Goal: Task Accomplishment & Management: Manage account settings

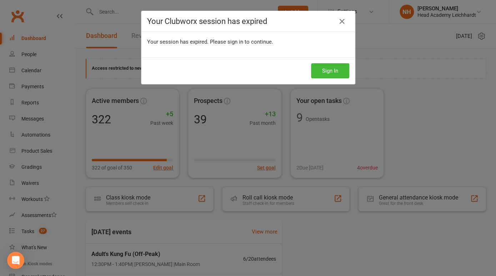
click at [263, 77] on div "Sign In" at bounding box center [247, 70] width 213 height 26
click at [341, 20] on icon at bounding box center [342, 21] width 9 height 9
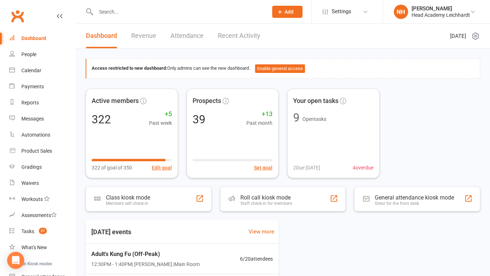
click at [141, 12] on input "text" at bounding box center [178, 12] width 169 height 10
click at [32, 231] on div "Tasks" at bounding box center [27, 231] width 13 height 6
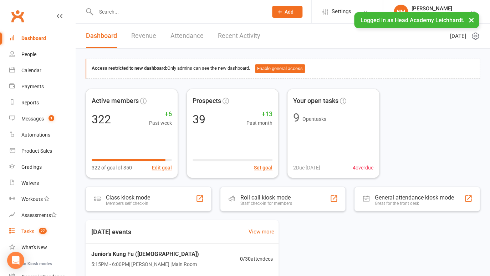
click at [37, 231] on count-badge "27" at bounding box center [40, 231] width 11 height 6
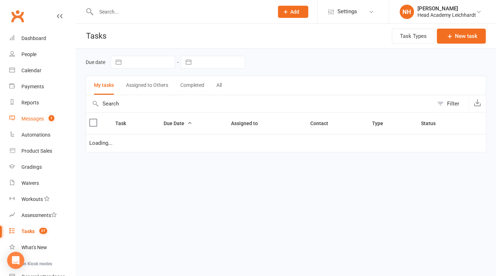
select select "started"
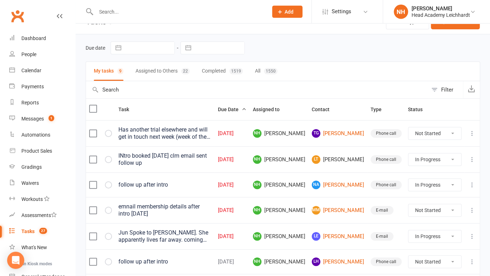
scroll to position [17, 0]
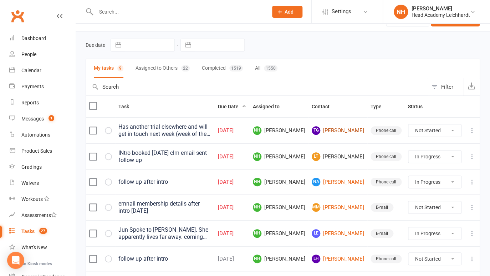
click at [341, 133] on link "TG Tim Groenendyk" at bounding box center [338, 130] width 52 height 9
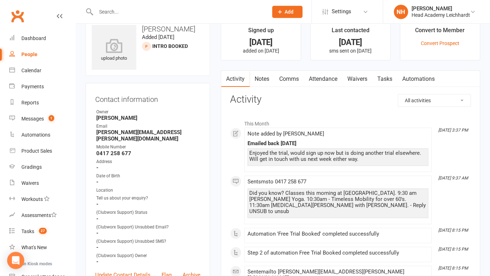
scroll to position [17, 0]
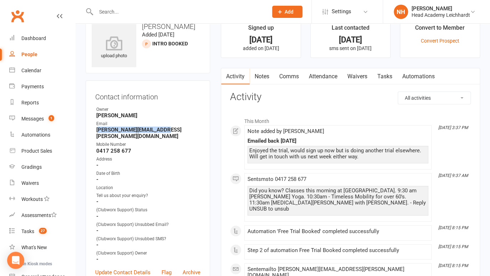
drag, startPoint x: 105, startPoint y: 130, endPoint x: 175, endPoint y: 131, distance: 70.0
click at [175, 131] on strong "tim.groenendyk@gmail.com" at bounding box center [148, 132] width 104 height 13
click at [205, 140] on div "Contact information Owner Nathan Head Email tim.groenendyk@gmail.com Mobile Num…" at bounding box center [148, 187] width 125 height 214
drag, startPoint x: 97, startPoint y: 129, endPoint x: 181, endPoint y: 131, distance: 84.3
click at [181, 130] on strong "tim.groenendyk@gmail.com" at bounding box center [148, 132] width 104 height 13
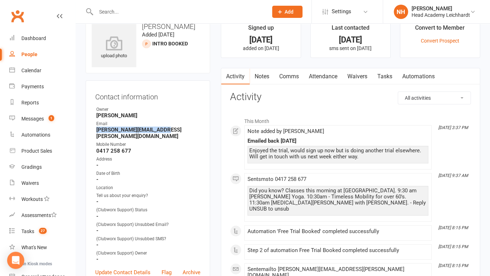
copy strong "tim.groenendyk@gmail.com"
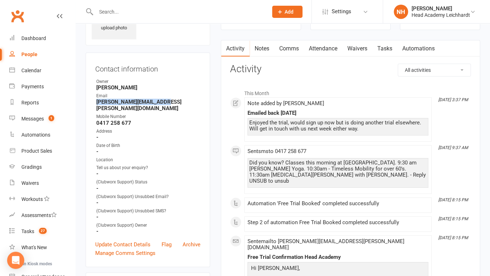
scroll to position [0, 0]
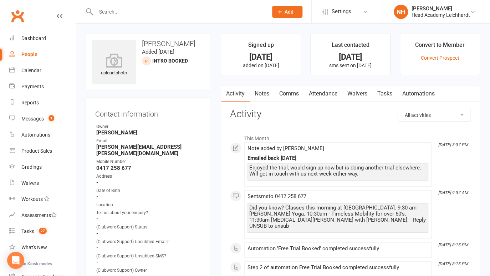
click at [136, 10] on input "text" at bounding box center [178, 12] width 169 height 10
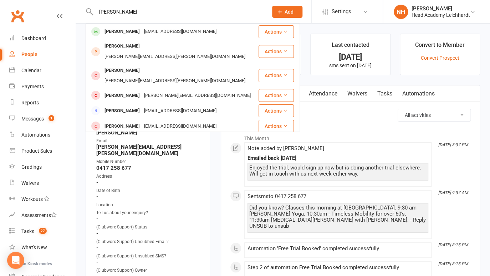
type input "tim"
click at [331, 198] on div "Sent sms to 0417 258 677 Did you know? Classes this morning at Head Academy. 9:…" at bounding box center [338, 214] width 181 height 42
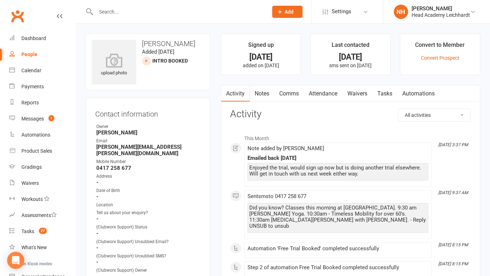
click at [392, 90] on link "Tasks" at bounding box center [385, 93] width 25 height 16
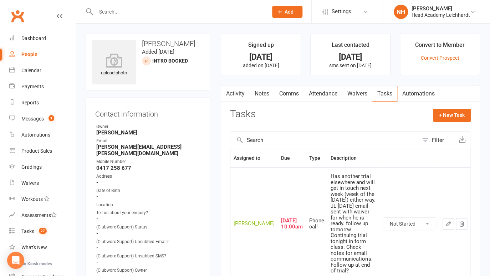
click option "In Progress" at bounding box center [0, 0] width 0 height 0
click at [455, 107] on div "Activity Notes Comms Attendance Waivers Tasks Automations Tasks + New Task Filt…" at bounding box center [350, 193] width 259 height 216
click option "Complete" at bounding box center [0, 0] width 0 height 0
select select "started"
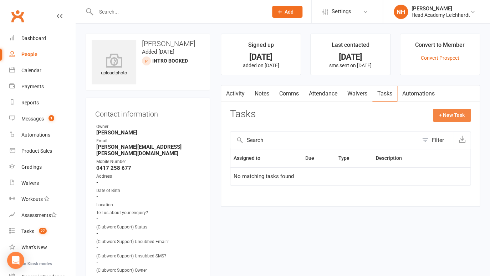
click at [459, 116] on button "+ New Task" at bounding box center [452, 114] width 38 height 13
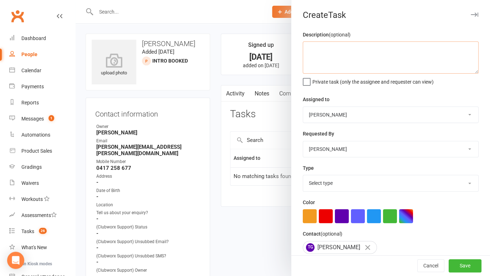
click at [325, 61] on textarea at bounding box center [391, 57] width 176 height 32
type textarea "sent final email. close if no contact"
select select "19708"
click option "System" at bounding box center [0, 0] width 0 height 0
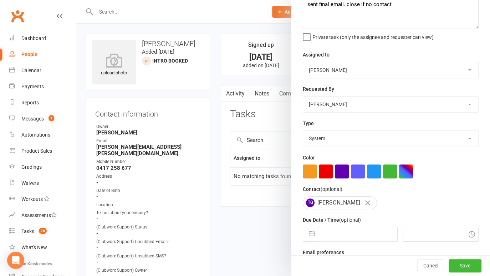
scroll to position [64, 0]
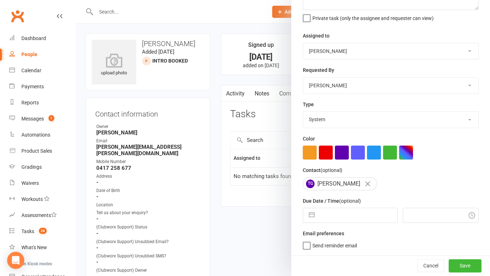
select select "6"
select select "2025"
select select "7"
select select "2025"
select select "8"
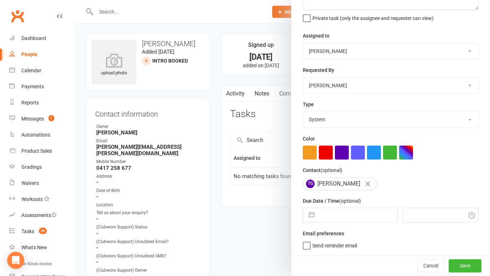
select select "2025"
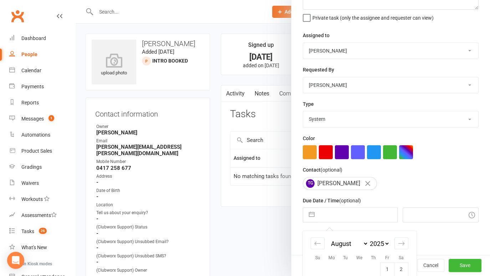
click at [351, 217] on input "text" at bounding box center [357, 214] width 79 height 14
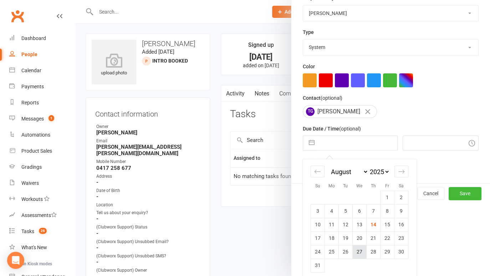
scroll to position [141, 0]
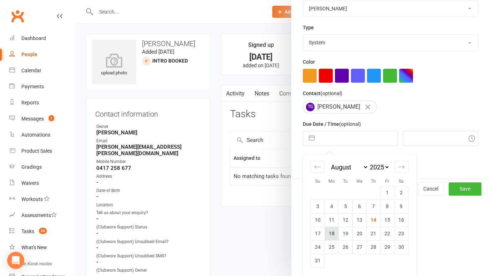
click at [332, 234] on td "18" at bounding box center [332, 233] width 14 height 14
type input "18 Aug 2025"
type input "5:45pm"
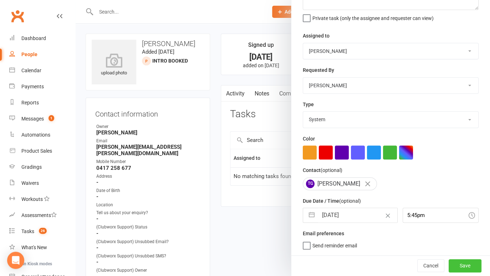
click at [453, 264] on button "Save" at bounding box center [465, 265] width 33 height 13
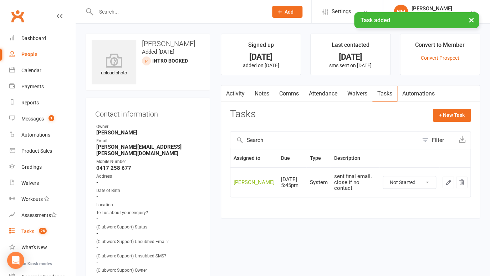
click at [34, 237] on link "Tasks 26" at bounding box center [42, 231] width 66 height 16
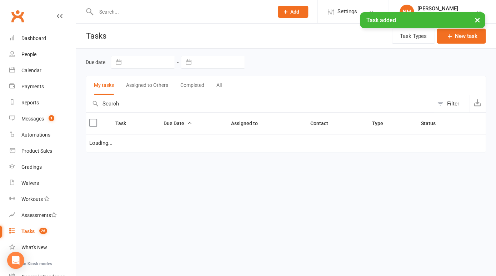
select select "started"
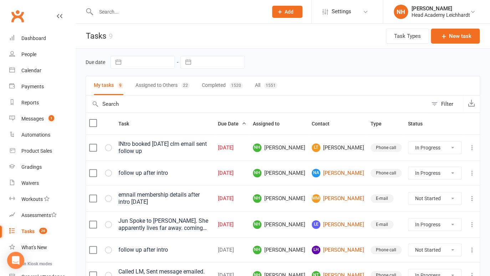
click at [133, 12] on input "text" at bounding box center [178, 12] width 169 height 10
type input "o"
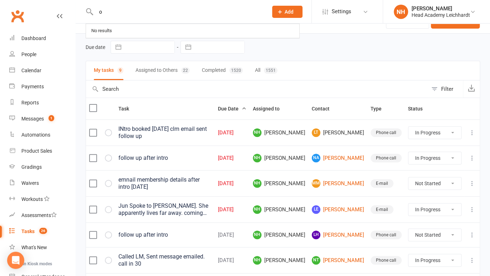
scroll to position [17, 0]
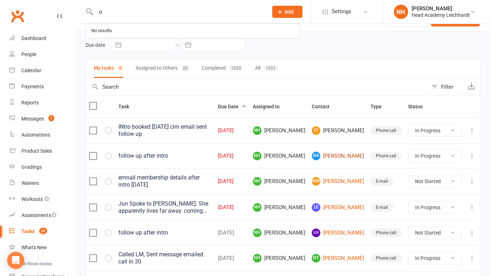
click at [348, 157] on link "NA Neville Anderson" at bounding box center [338, 155] width 52 height 9
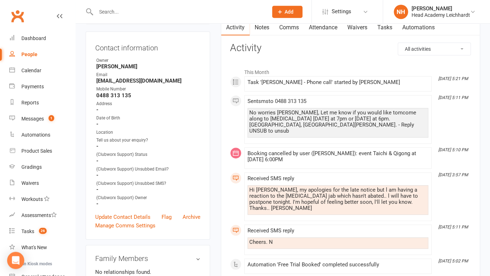
scroll to position [69, 0]
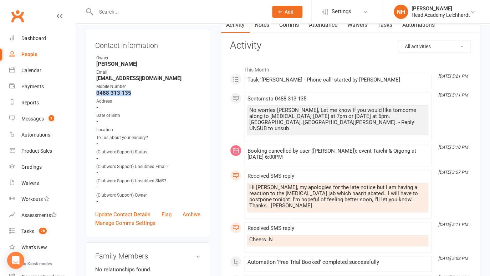
drag, startPoint x: 98, startPoint y: 93, endPoint x: 132, endPoint y: 96, distance: 34.4
click at [131, 95] on strong "0488 313 135" at bounding box center [148, 93] width 104 height 6
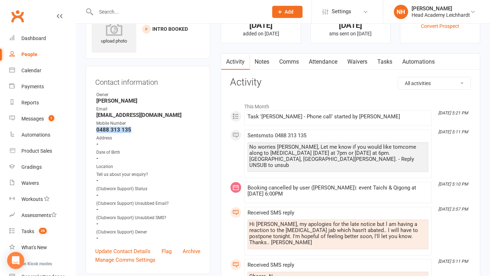
scroll to position [0, 0]
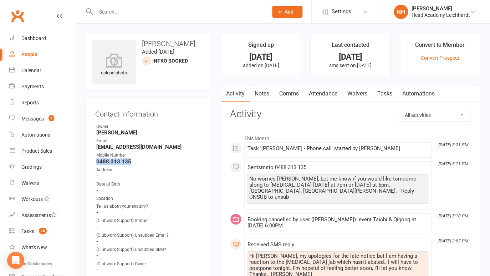
click at [386, 90] on link "Tasks" at bounding box center [385, 93] width 25 height 16
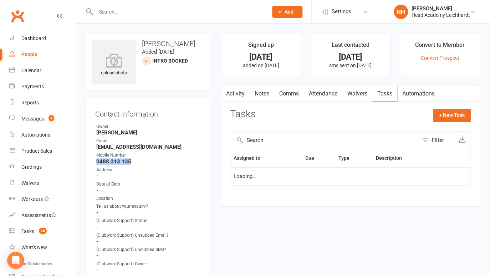
select select "started"
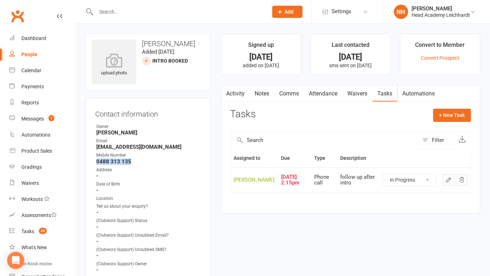
click option "In Progress" at bounding box center [0, 0] width 0 height 0
click at [448, 178] on icon "button" at bounding box center [448, 179] width 6 height 6
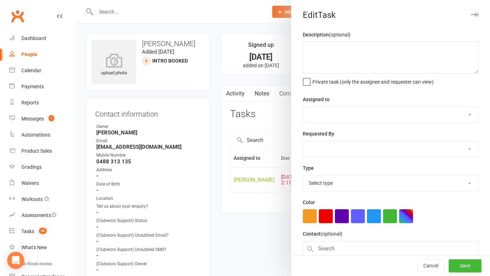
type textarea "follow up after intro"
select select "31972"
type input "13 Aug 2025"
type input "2:15pm"
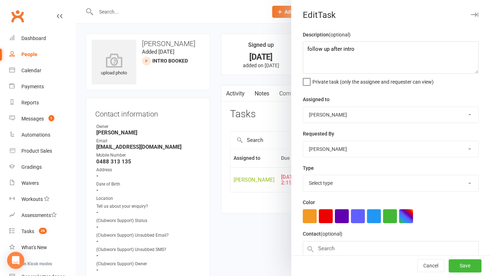
select select "18926"
click at [304, 49] on textarea "follow up after intro" at bounding box center [391, 57] width 176 height 32
drag, startPoint x: 325, startPoint y: 50, endPoint x: 330, endPoint y: 58, distance: 9.8
click at [325, 50] on textarea "Intro cnacelled trying to rebook. Have sent sms follow up after intro" at bounding box center [391, 57] width 176 height 32
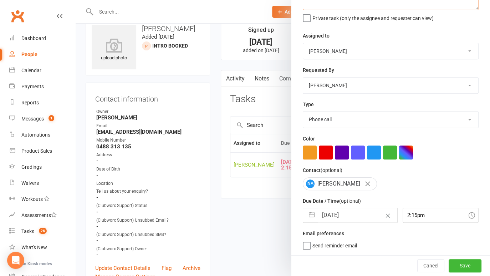
scroll to position [29, 0]
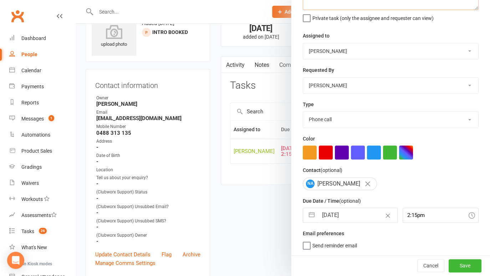
type textarea "Intro cancelled trying to rebook. Have sent sms follow up after intro"
click at [349, 218] on input "13 Aug 2025" at bounding box center [357, 215] width 79 height 14
select select "6"
select select "2025"
select select "7"
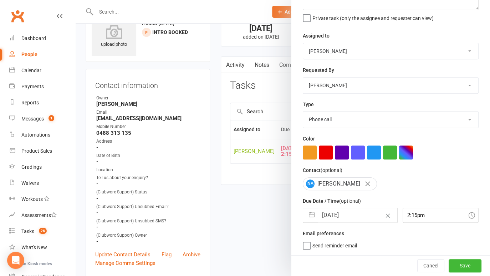
select select "2025"
select select "8"
select select "2025"
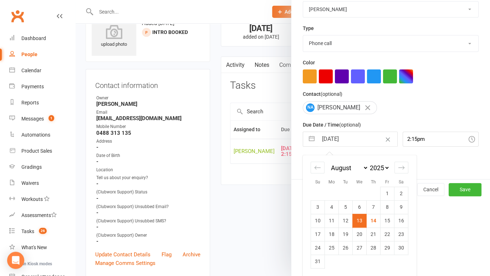
scroll to position [141, 0]
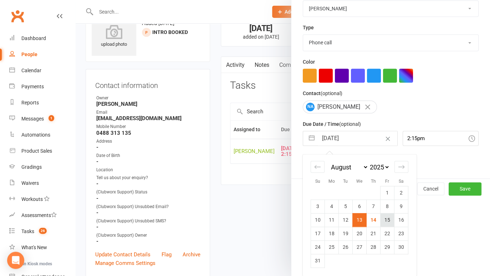
click at [384, 218] on td "15" at bounding box center [388, 220] width 14 height 14
type input "15 Aug 2025"
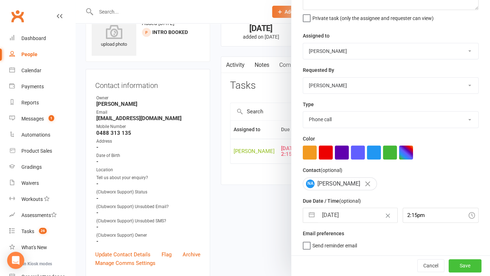
click at [452, 267] on button "Save" at bounding box center [465, 265] width 33 height 13
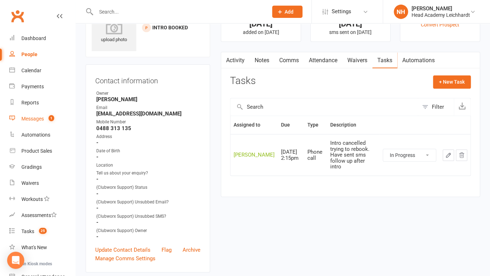
scroll to position [23, 0]
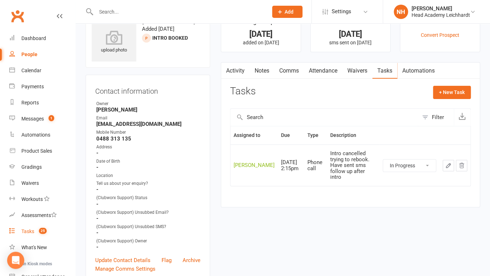
click at [32, 228] on link "Tasks 25" at bounding box center [42, 231] width 66 height 16
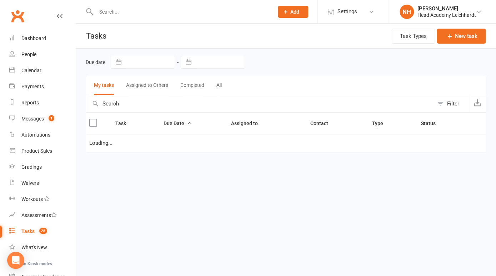
select select "started"
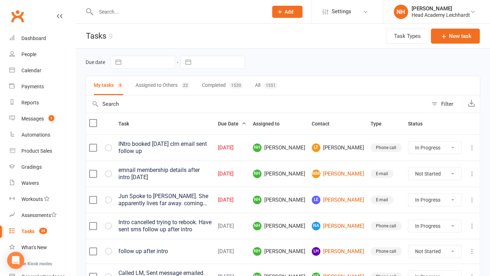
click option "In Progress" at bounding box center [0, 0] width 0 height 0
click at [472, 197] on icon at bounding box center [472, 199] width 7 height 7
click at [417, 226] on link "Edit" at bounding box center [435, 226] width 71 height 14
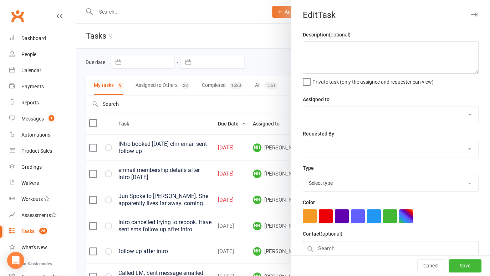
type textarea "Jun Spoke to Linda. She apparently lives far away. coming back to try an other …"
select select "31972"
type input "14 Aug 2025"
type input "2:45pm"
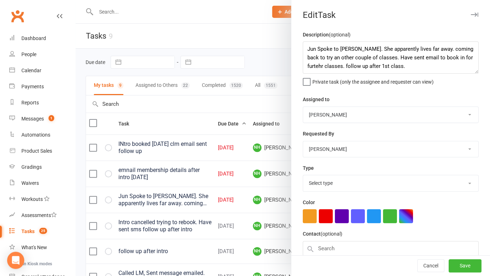
select select "18925"
click at [305, 51] on textarea "Jun Spoke to Linda. She apparently lives far away. coming back to try an other …" at bounding box center [391, 57] width 176 height 32
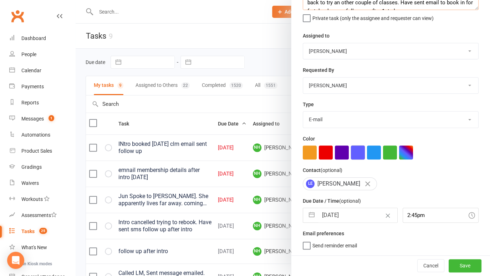
scroll to position [64, 0]
type textarea "Send Linda Waiver for Kung Fu Jun Spoke to Linda. She apparently lives far away…"
click at [344, 212] on input "14 Aug 2025" at bounding box center [357, 215] width 79 height 14
select select "6"
select select "2025"
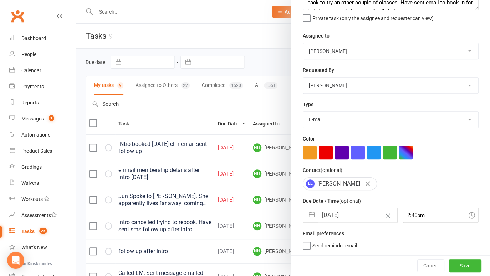
select select "7"
select select "2025"
select select "8"
select select "2025"
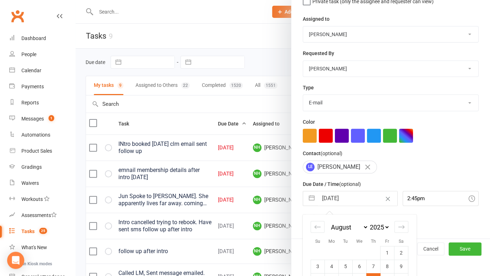
scroll to position [141, 0]
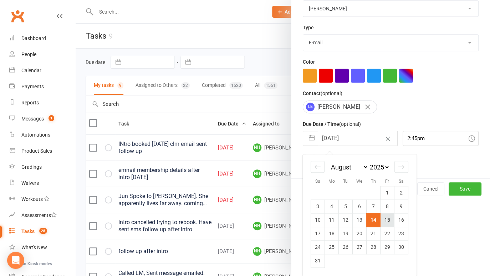
click at [386, 218] on td "15" at bounding box center [388, 220] width 14 height 14
type input "15 Aug 2025"
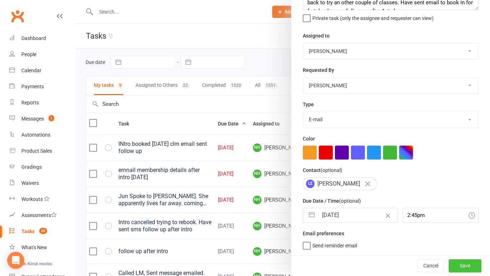
click at [453, 263] on button "Save" at bounding box center [465, 265] width 33 height 13
select select "started"
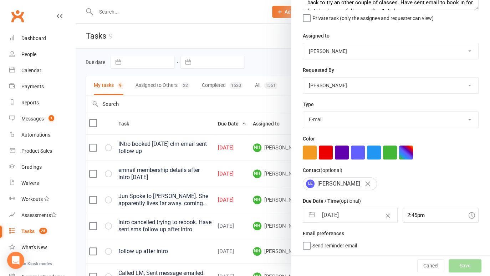
select select "started"
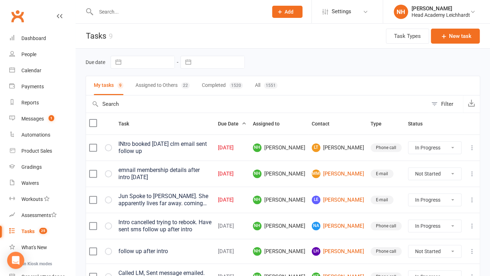
select select "started"
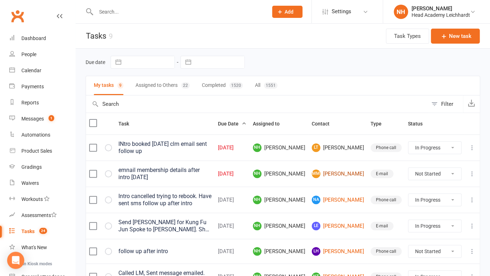
click at [343, 172] on link "MM Maria Moccia" at bounding box center [338, 173] width 52 height 9
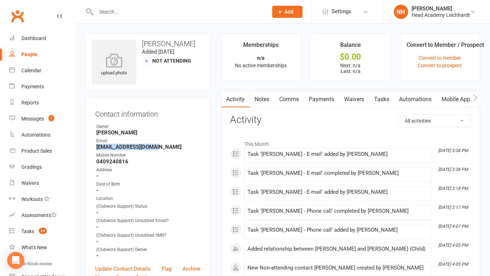
drag, startPoint x: 97, startPoint y: 147, endPoint x: 161, endPoint y: 146, distance: 64.2
click at [161, 146] on strong "mocciamaria@gmail.com" at bounding box center [148, 146] width 104 height 6
copy strong "mocciamaria@gmail.com"
click at [395, 100] on div "Activity Notes Comms Payments Waivers Tasks Automations Mobile App Credit balan…" at bounding box center [371, 99] width 300 height 16
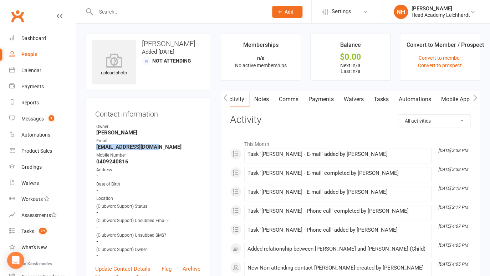
click at [382, 99] on link "Tasks" at bounding box center [381, 99] width 25 height 16
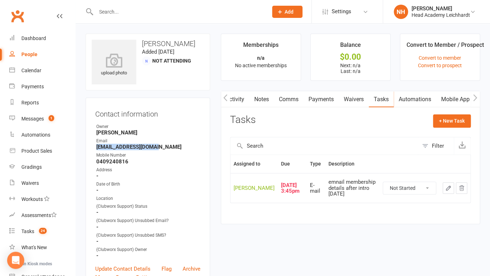
click option "In Progress" at bounding box center [0, 0] width 0 height 0
select select "started"
click at [446, 190] on icon "button" at bounding box center [448, 188] width 4 height 4
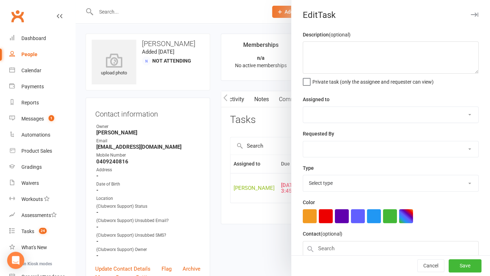
type textarea "emnail membership details after intro 12/08/25"
select select "31972"
type input "13 Aug 2025"
type input "3:45pm"
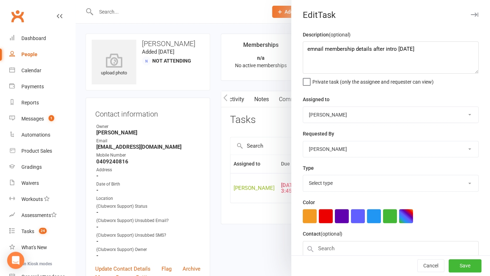
select select "18925"
click at [304, 52] on textarea "emnail membership details after intro 12/08/25" at bounding box center [391, 57] width 176 height 32
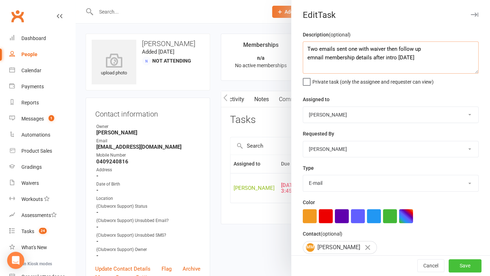
type textarea "Two emails sent one with waiver then follow up emnail membership details after …"
click at [452, 267] on button "Save" at bounding box center [465, 265] width 33 height 13
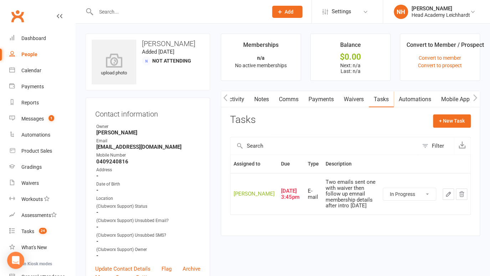
click at [444, 200] on button "button" at bounding box center [448, 193] width 11 height 11
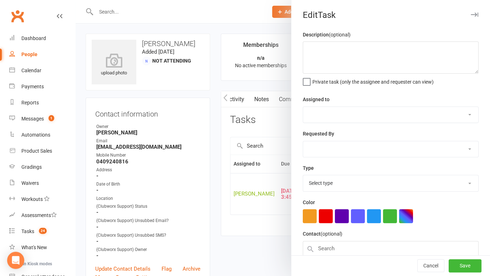
type textarea "Two emails sent one with waiver then follow up emnail membership details after …"
select select "31972"
type input "13 Aug 2025"
type input "3:45pm"
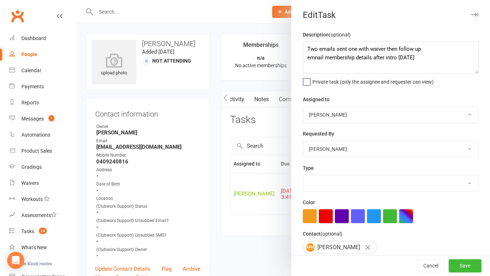
select select "18925"
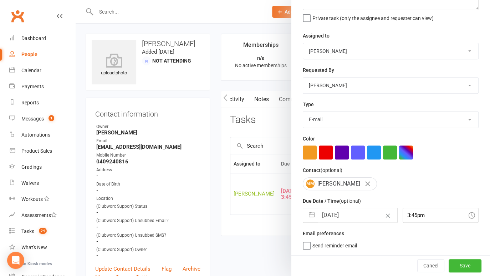
select select "6"
select select "2025"
select select "7"
select select "2025"
select select "8"
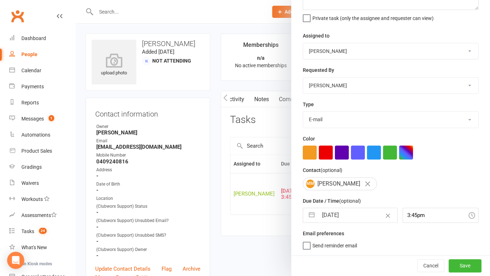
select select "2025"
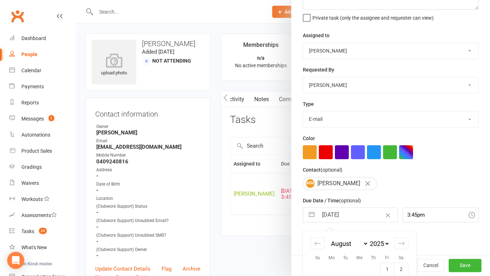
click at [347, 211] on input "13 Aug 2025" at bounding box center [357, 214] width 79 height 14
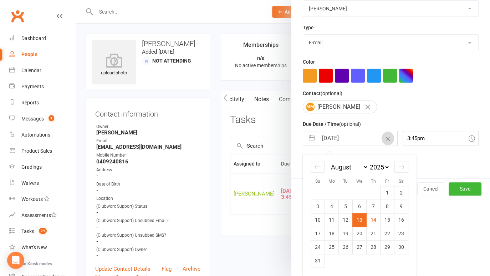
click at [381, 218] on td "15" at bounding box center [388, 220] width 14 height 14
type input "15 Aug 2025"
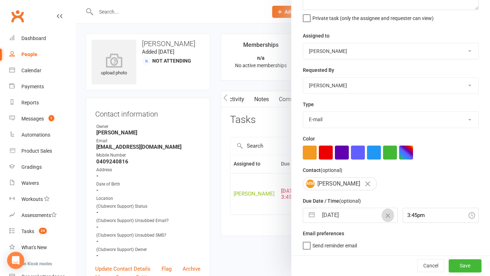
scroll to position [64, 0]
click at [461, 262] on button "Save" at bounding box center [465, 265] width 33 height 13
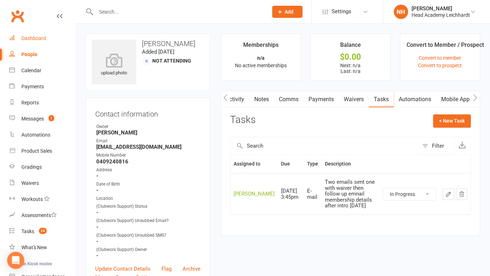
click at [32, 41] on div "Dashboard" at bounding box center [33, 38] width 25 height 6
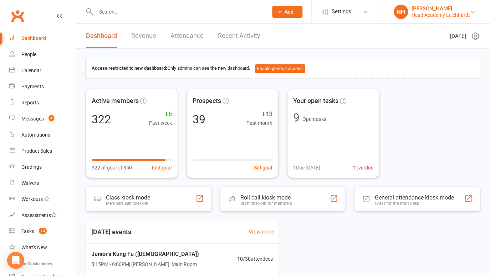
click at [433, 5] on link "NH Nathan Head Head Academy Leichhardt" at bounding box center [437, 12] width 86 height 14
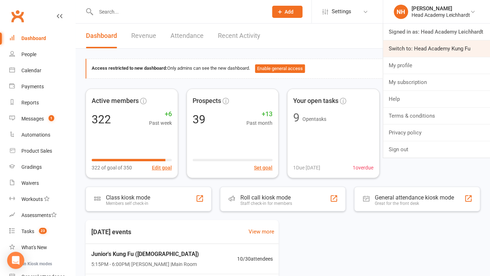
click at [435, 44] on link "Switch to: Head Academy Kung Fu" at bounding box center [436, 48] width 107 height 16
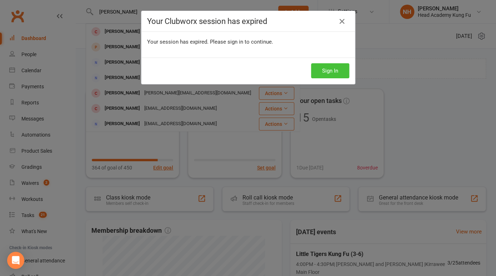
click at [324, 69] on button "Sign In" at bounding box center [330, 70] width 38 height 15
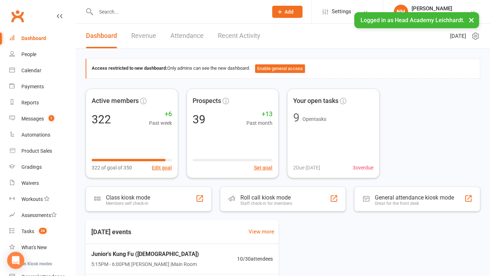
click at [471, 17] on button "×" at bounding box center [471, 19] width 13 height 15
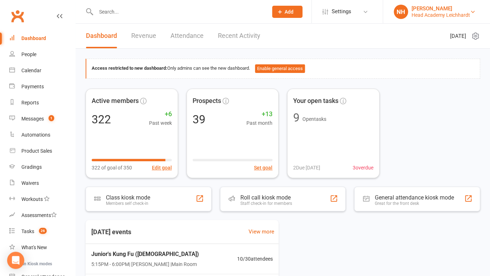
click at [469, 15] on div "Head Academy Leichhardt" at bounding box center [441, 15] width 59 height 6
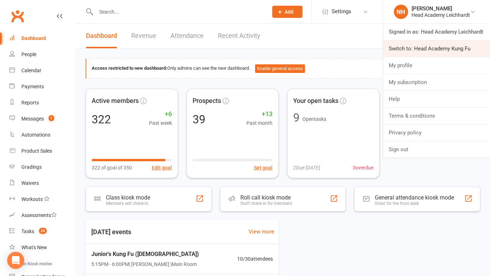
click at [453, 49] on link "Switch to: Head Academy Kung Fu" at bounding box center [436, 48] width 107 height 16
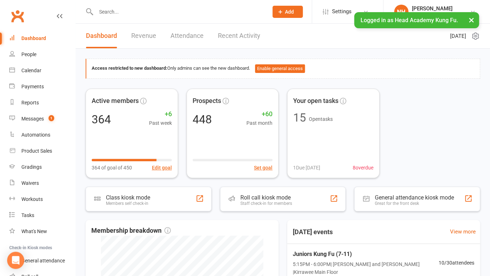
click at [128, 13] on input "text" at bounding box center [179, 12] width 170 height 10
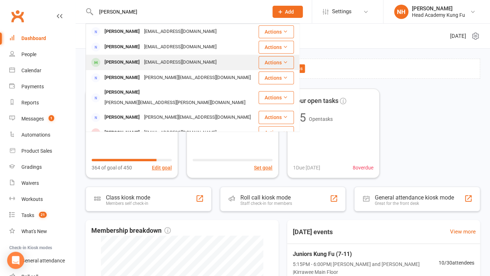
type input "owen"
click at [119, 62] on div "Owen Fraser" at bounding box center [122, 62] width 40 height 10
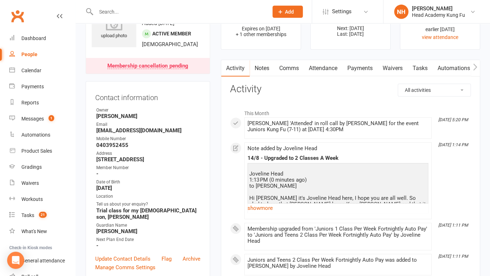
scroll to position [40, 0]
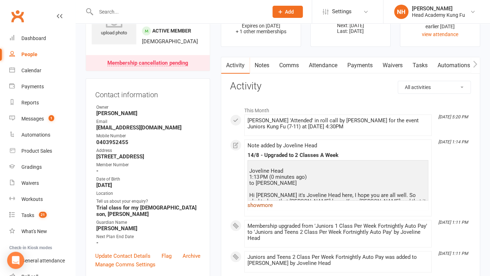
click at [265, 210] on link "show more" at bounding box center [338, 205] width 181 height 10
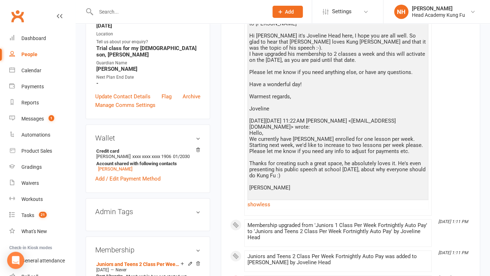
scroll to position [200, 0]
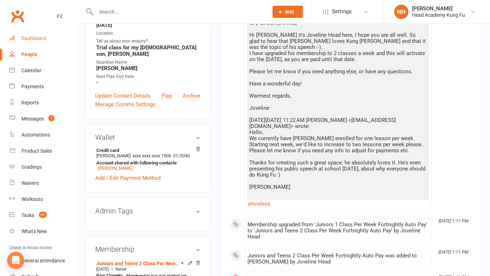
click at [32, 39] on div "Dashboard" at bounding box center [33, 38] width 25 height 6
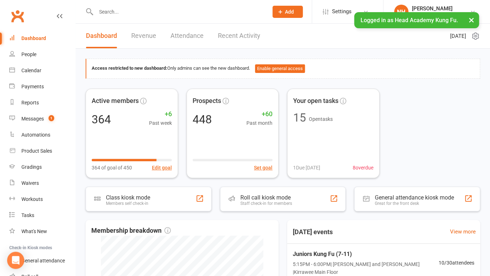
click at [98, 10] on input "text" at bounding box center [179, 12] width 170 height 10
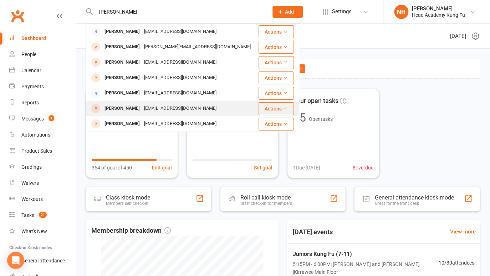
type input "[PERSON_NAME]"
click at [140, 108] on div "[PERSON_NAME]" at bounding box center [122, 108] width 40 height 10
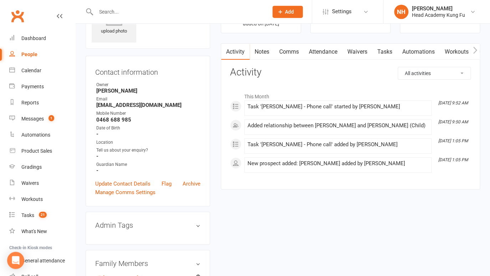
scroll to position [40, 0]
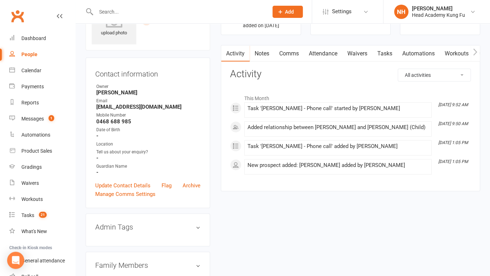
click at [388, 52] on link "Tasks" at bounding box center [385, 53] width 25 height 16
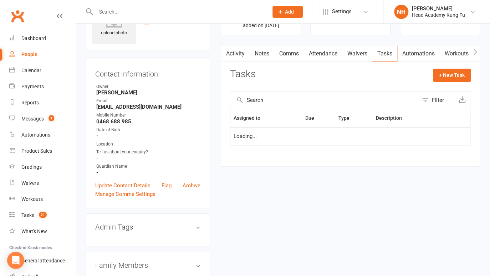
select select "started"
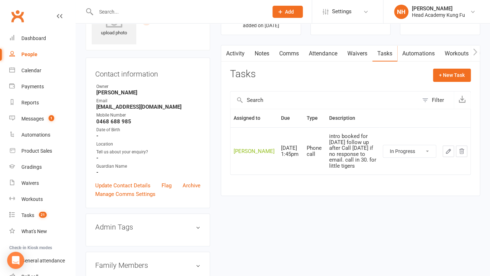
click at [140, 15] on input "text" at bounding box center [179, 12] width 170 height 10
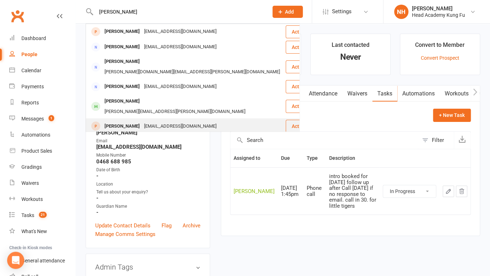
type input "michelle"
click at [132, 121] on div "Michelle O'Connor" at bounding box center [122, 126] width 40 height 10
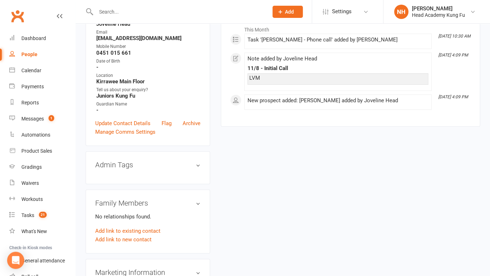
scroll to position [223, 0]
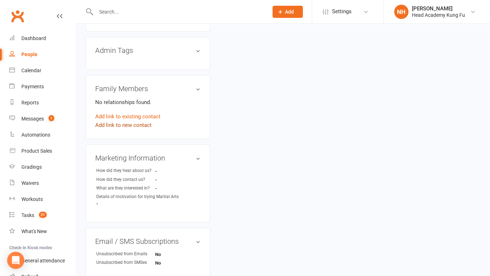
click at [134, 128] on link "Add link to new contact" at bounding box center [123, 125] width 56 height 9
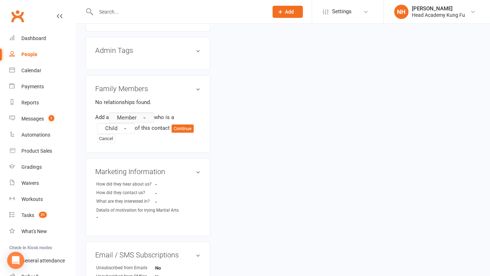
click at [139, 119] on button "Member" at bounding box center [131, 117] width 45 height 11
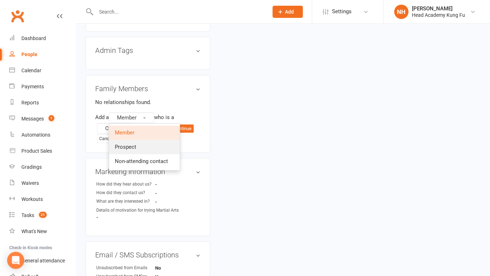
click at [134, 146] on span "Prospect" at bounding box center [125, 146] width 21 height 6
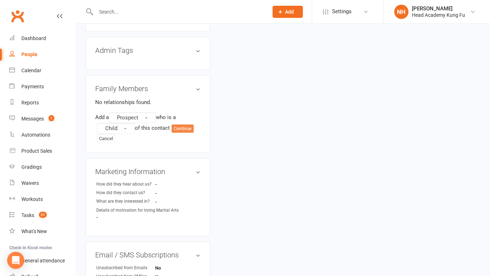
click at [188, 129] on button "Continue" at bounding box center [183, 128] width 22 height 9
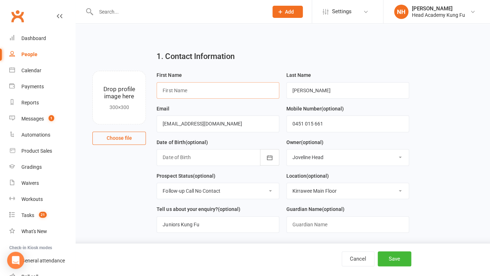
click at [209, 87] on input "text" at bounding box center [218, 90] width 123 height 16
type input "Lewis"
drag, startPoint x: 243, startPoint y: 51, endPoint x: 239, endPoint y: 51, distance: 3.9
click at [243, 51] on div "1. Contact Information" at bounding box center [282, 58] width 263 height 26
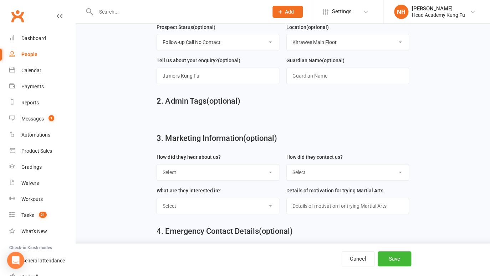
scroll to position [188, 0]
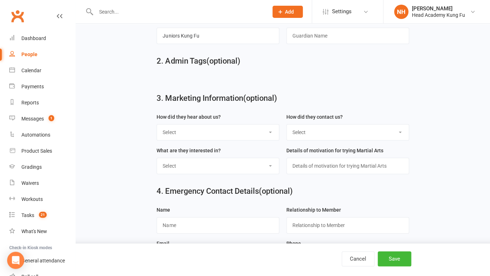
click at [237, 123] on div "How did they hear about us? Select Google or web Search Through A Friend Non Me…" at bounding box center [218, 126] width 123 height 28
click at [261, 123] on div "How did they hear about us? Select Google or web Search Through A Friend Non Me…" at bounding box center [218, 126] width 123 height 28
select select "Walk by Location"
click option "Walk by Location" at bounding box center [0, 0] width 0 height 0
select select "Website Form"
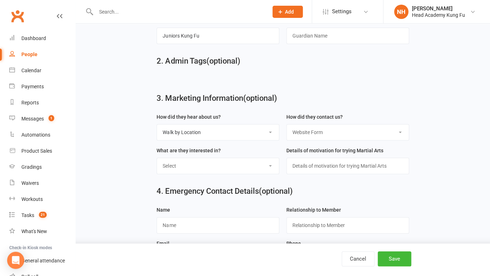
click option "Website Form" at bounding box center [0, 0] width 0 height 0
click at [157, 158] on select "Select Just an activity Self Defence Anti Bullying Focus and Discipline Burn en…" at bounding box center [218, 166] width 122 height 16
click at [352, 163] on input "text" at bounding box center [348, 165] width 123 height 16
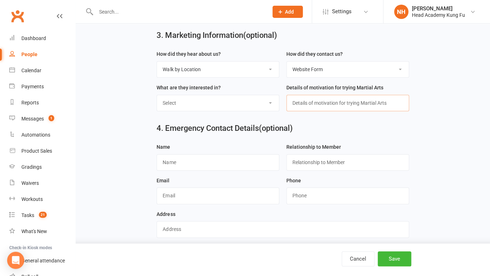
scroll to position [258, 0]
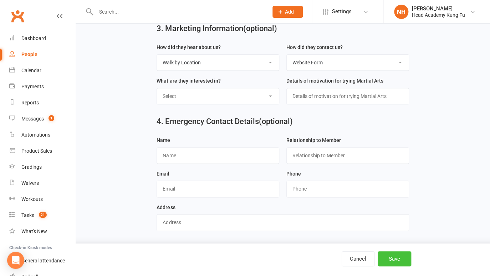
click at [397, 254] on button "Save" at bounding box center [395, 258] width 34 height 15
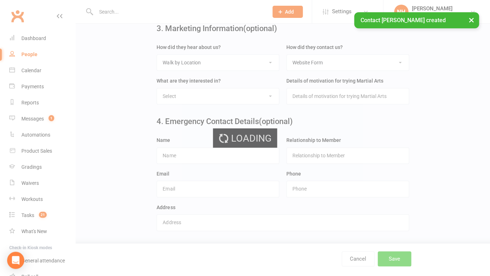
scroll to position [0, 0]
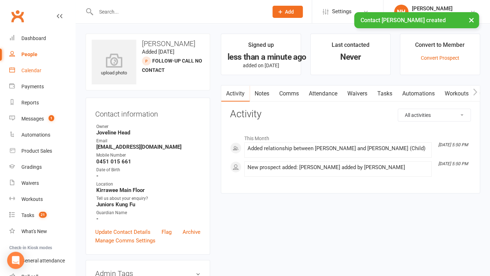
click at [32, 70] on div "Calendar" at bounding box center [31, 70] width 20 height 6
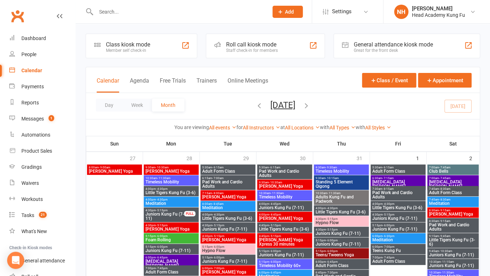
click at [310, 106] on icon "button" at bounding box center [307, 105] width 8 height 8
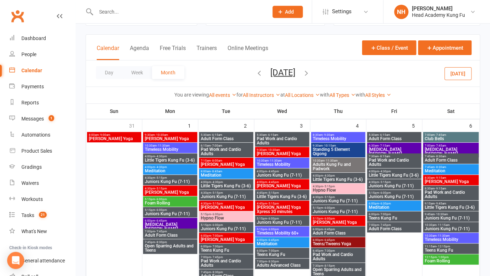
scroll to position [34, 0]
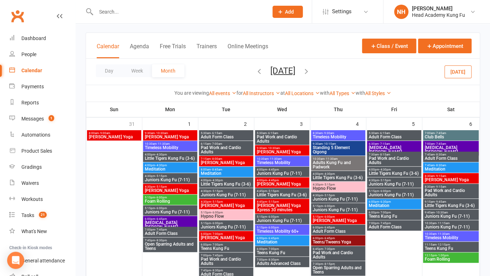
click at [388, 182] on span "Juniors Kung Fu (7-11)" at bounding box center [394, 184] width 51 height 4
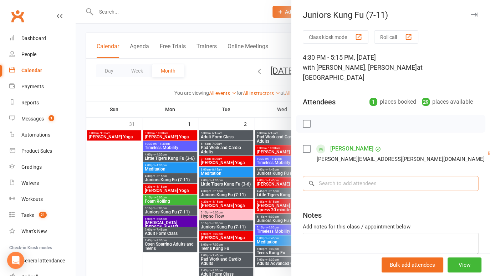
click at [343, 187] on input "search" at bounding box center [391, 183] width 176 height 15
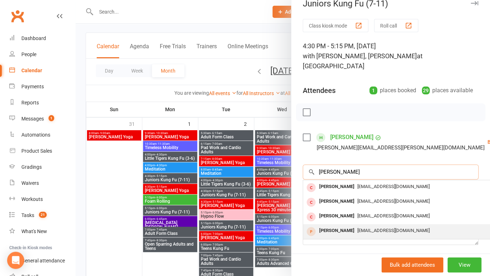
scroll to position [13, 0]
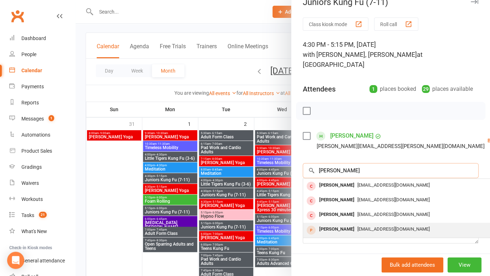
type input "lewis"
click at [348, 229] on div "Lewis O'Connor" at bounding box center [337, 229] width 41 height 10
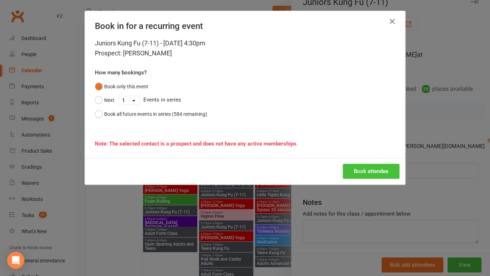
click at [369, 170] on button "Book attendee" at bounding box center [371, 170] width 57 height 15
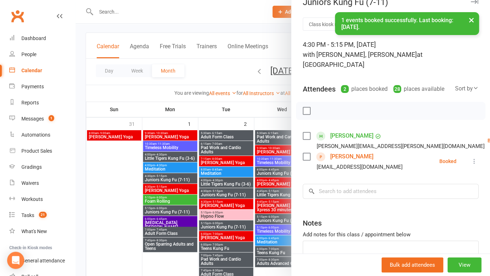
click at [472, 22] on button "×" at bounding box center [471, 19] width 13 height 15
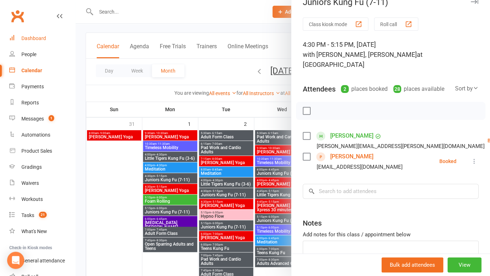
click at [33, 40] on div "Dashboard" at bounding box center [33, 38] width 25 height 6
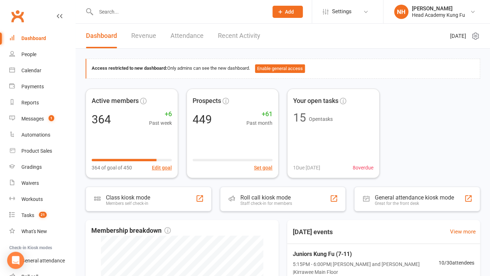
click at [154, 14] on input "text" at bounding box center [179, 12] width 170 height 10
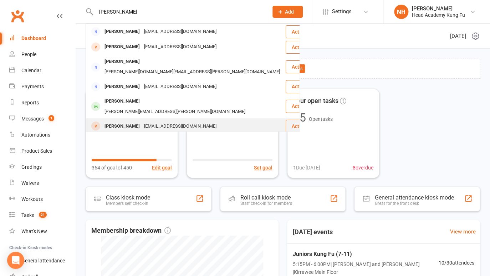
type input "michelle"
click at [115, 121] on div "Michelle O'Connor" at bounding box center [122, 126] width 40 height 10
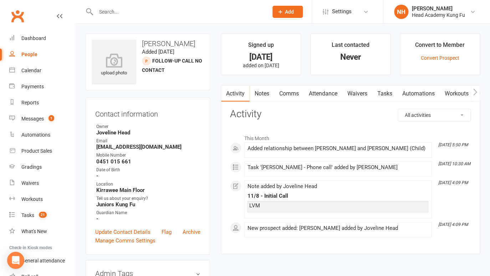
click at [389, 91] on link "Tasks" at bounding box center [385, 93] width 25 height 16
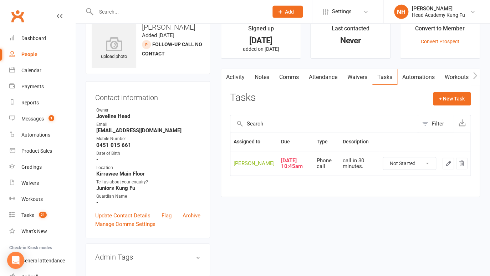
scroll to position [17, 0]
click at [449, 168] on button "button" at bounding box center [448, 162] width 11 height 11
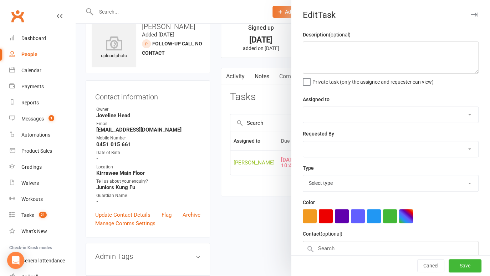
type textarea "call in 30 minutes."
select select "31972"
type input "12 Aug 2025"
type input "10:45am"
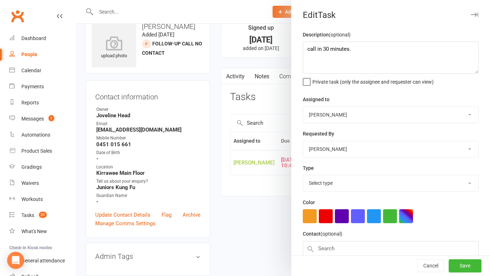
select select "14820"
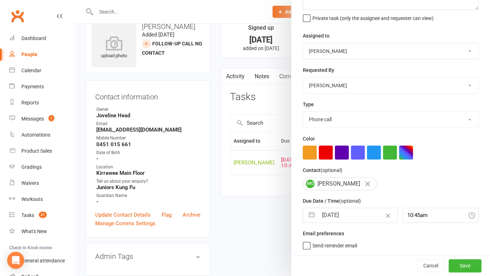
select select "6"
select select "2025"
select select "7"
select select "2025"
select select "8"
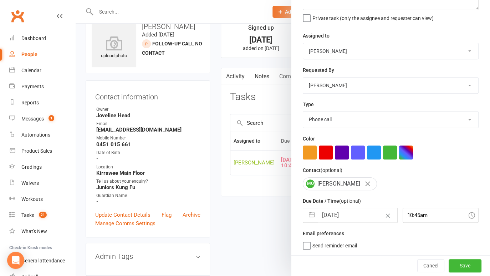
select select "2025"
click at [338, 220] on input "12 Aug 2025" at bounding box center [357, 215] width 79 height 14
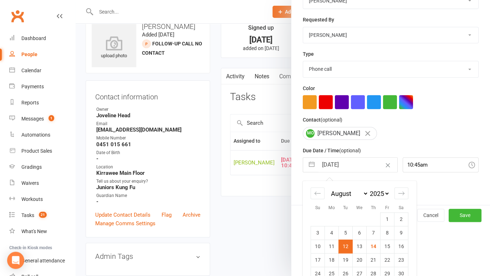
scroll to position [135, 0]
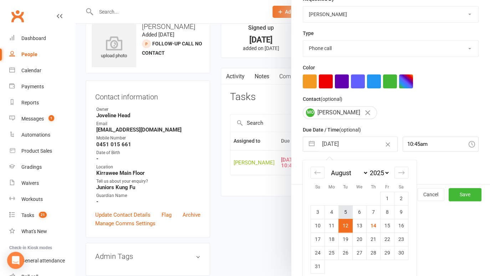
click at [345, 212] on td "5" at bounding box center [346, 212] width 14 height 14
type input "05 Aug 2025"
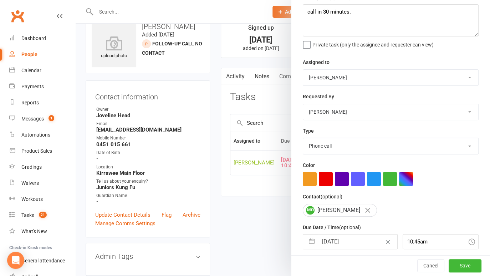
scroll to position [0, 0]
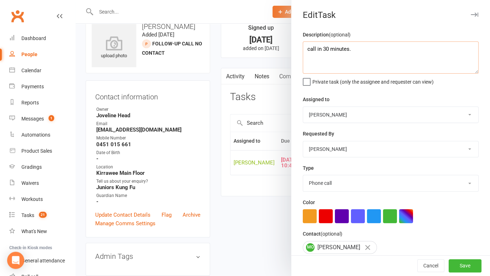
click at [305, 49] on textarea "call in 30 minutes." at bounding box center [391, 57] width 176 height 32
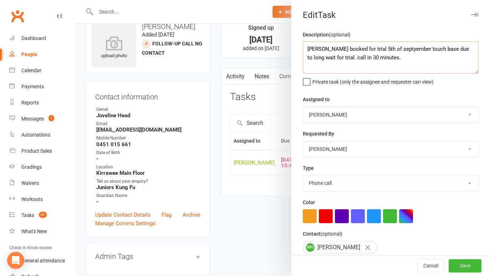
scroll to position [64, 0]
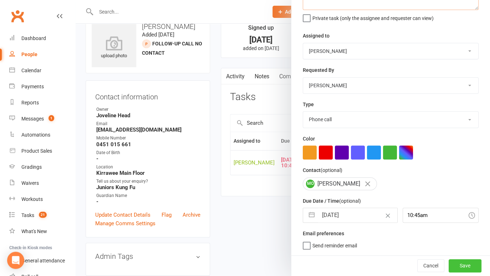
type textarea "Lewis booked for trial 5th of septyember touch base due to long wait for trial.…"
click at [459, 272] on button "Save" at bounding box center [465, 265] width 33 height 13
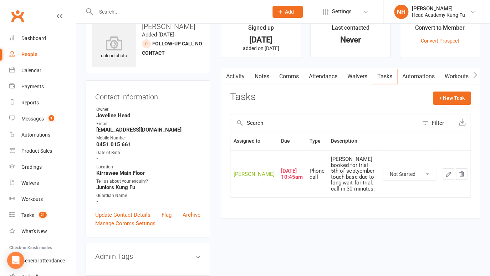
click at [447, 177] on icon "button" at bounding box center [448, 174] width 6 height 6
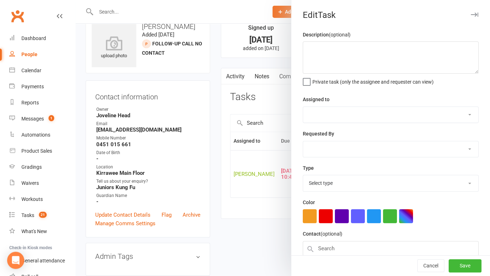
type textarea "Lewis booked for trial 5th of septyember touch base due to long wait for trial.…"
select select "31972"
type input "05 Aug 2025"
type input "10:45am"
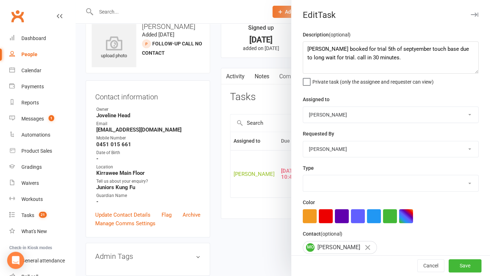
select select "14820"
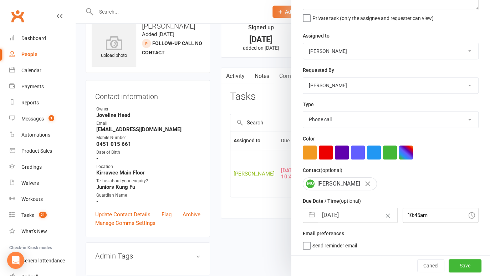
scroll to position [51, 0]
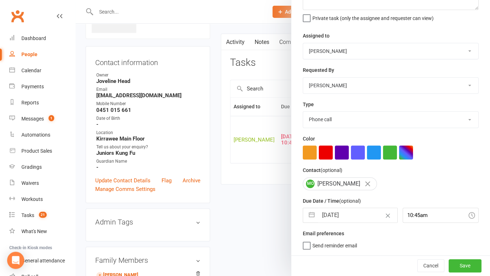
select select "6"
select select "2025"
select select "7"
select select "2025"
select select "8"
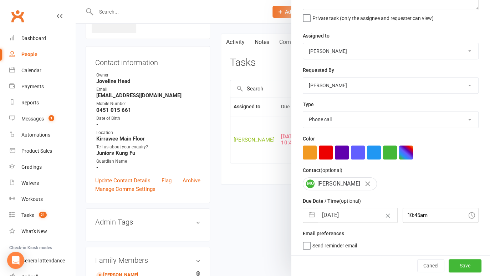
select select "2025"
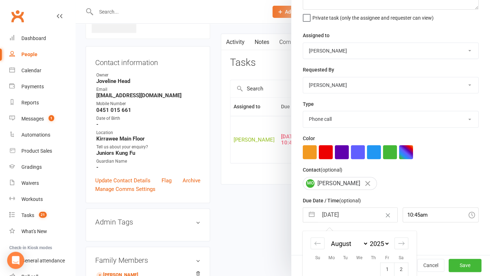
click at [348, 217] on input "05 Aug 2025" at bounding box center [357, 214] width 79 height 14
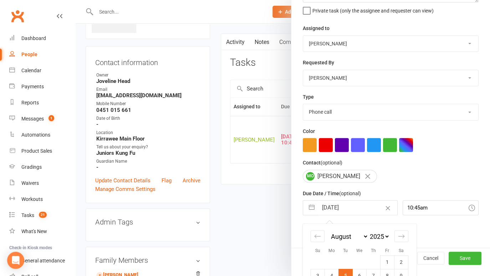
scroll to position [122, 0]
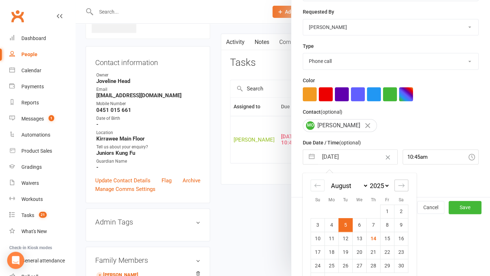
click at [398, 183] on icon "Move forward to switch to the next month." at bounding box center [401, 185] width 7 height 7
select select "9"
select select "2025"
click at [381, 210] on td "5" at bounding box center [388, 211] width 14 height 14
type input "05 Sep 2025"
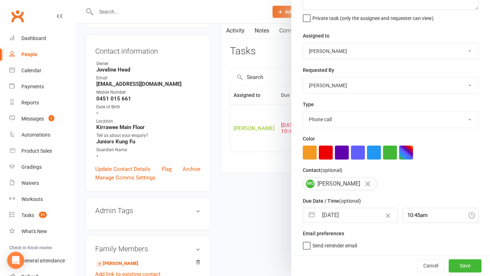
scroll to position [143, 0]
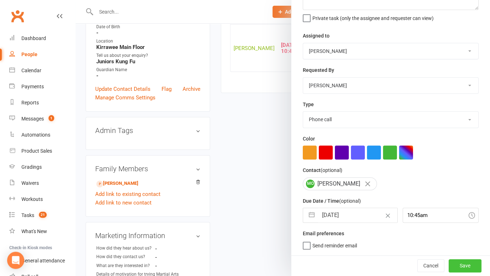
click at [457, 264] on button "Save" at bounding box center [465, 265] width 33 height 13
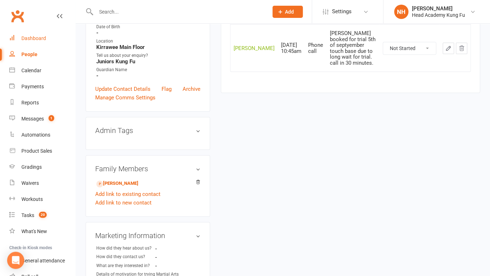
click at [26, 42] on link "Dashboard" at bounding box center [42, 38] width 66 height 16
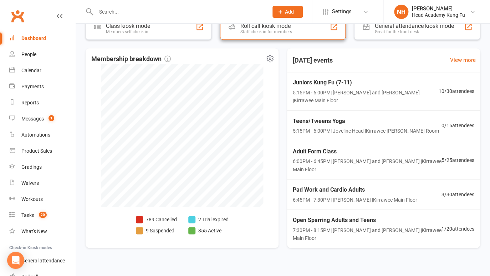
scroll to position [180, 0]
